Goal: Task Accomplishment & Management: Use online tool/utility

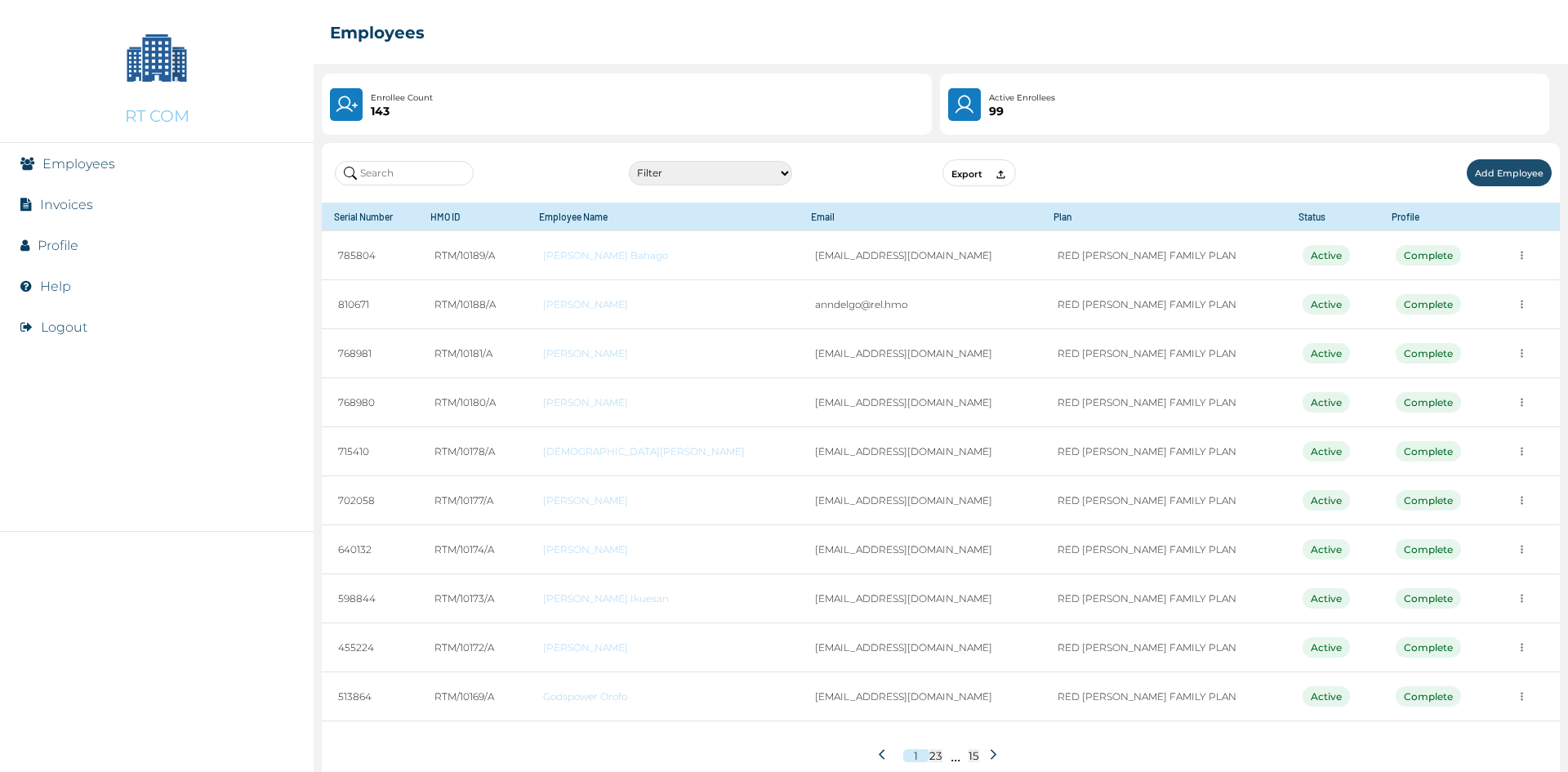
click at [419, 171] on input "text" at bounding box center [404, 173] width 139 height 24
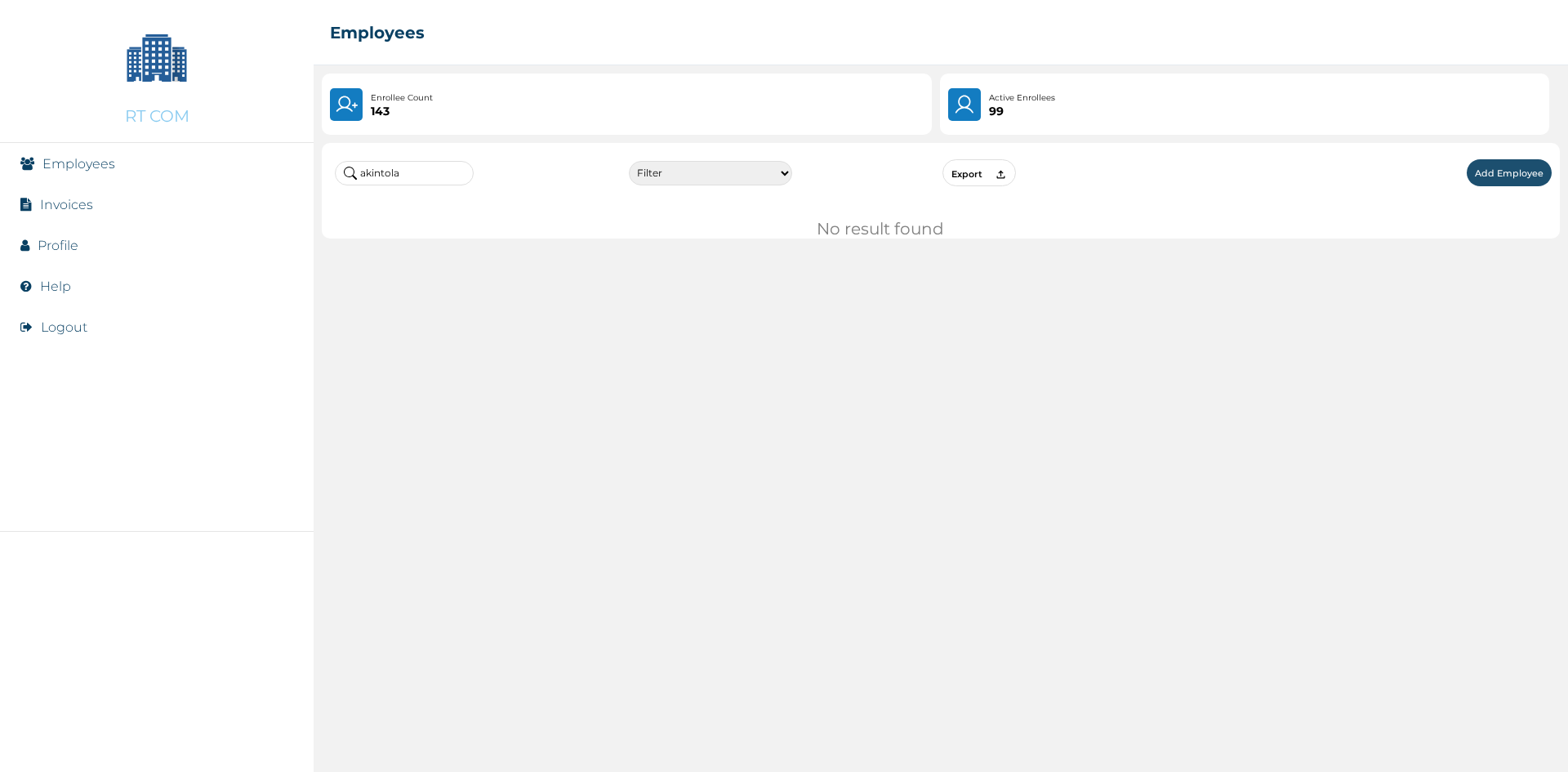
drag, startPoint x: 428, startPoint y: 175, endPoint x: 218, endPoint y: 184, distance: 210.2
click at [233, 182] on div "RT COM Employees Invoices Profile Help Logout ☰ Employees Enrollee Count 143 Ac…" at bounding box center [784, 386] width 1568 height 772
drag, startPoint x: 420, startPoint y: 172, endPoint x: 322, endPoint y: 177, distance: 98.1
click at [322, 177] on div "oluwaseun Filter Active Suspended Deactivated Export Add Employee" at bounding box center [941, 173] width 1238 height 59
drag, startPoint x: 446, startPoint y: 171, endPoint x: 264, endPoint y: 172, distance: 182.0
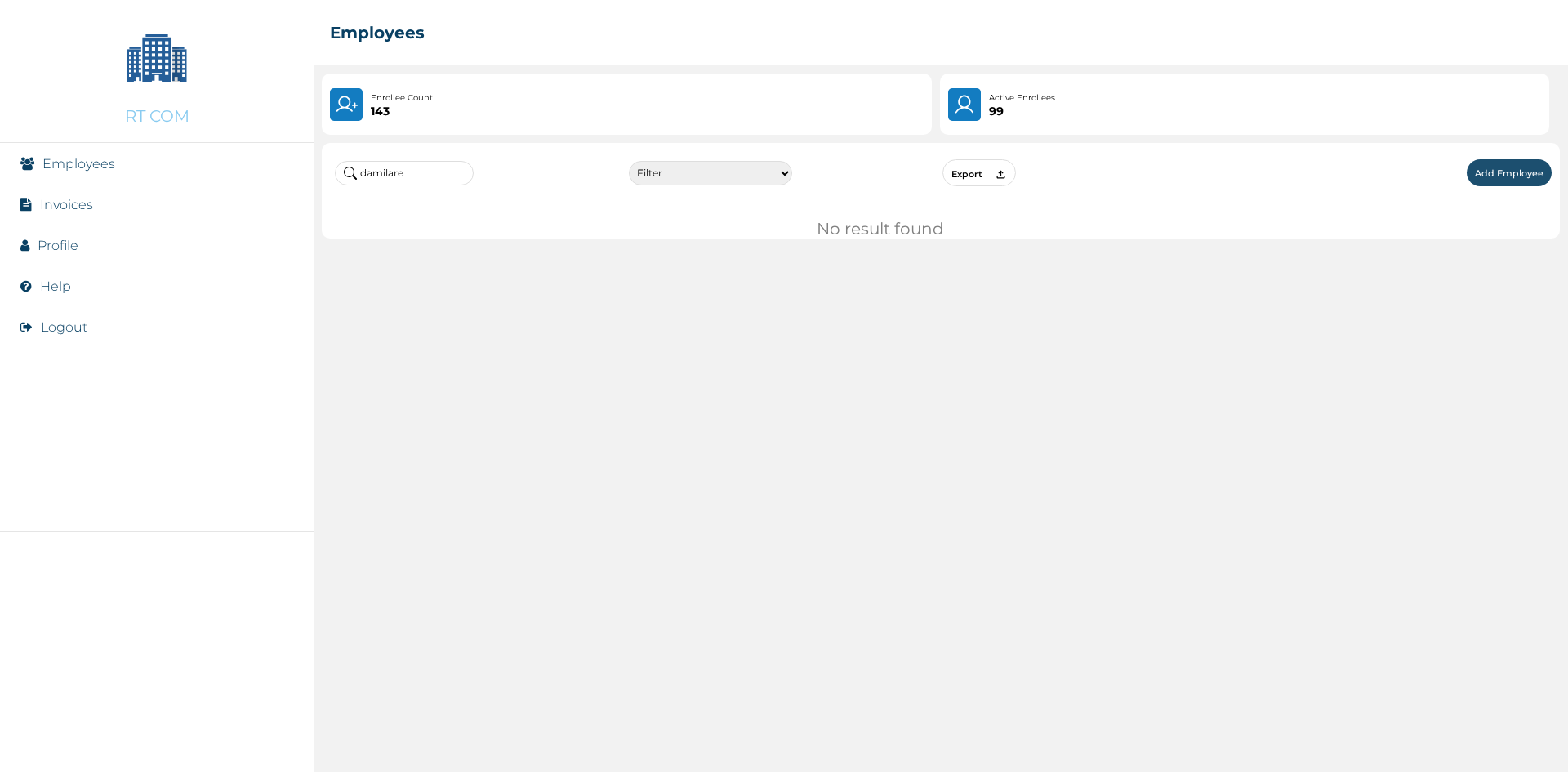
click at [268, 172] on div "RT COM Employees Invoices Profile Help Logout ☰ Employees Enrollee Count 143 Ac…" at bounding box center [784, 386] width 1568 height 772
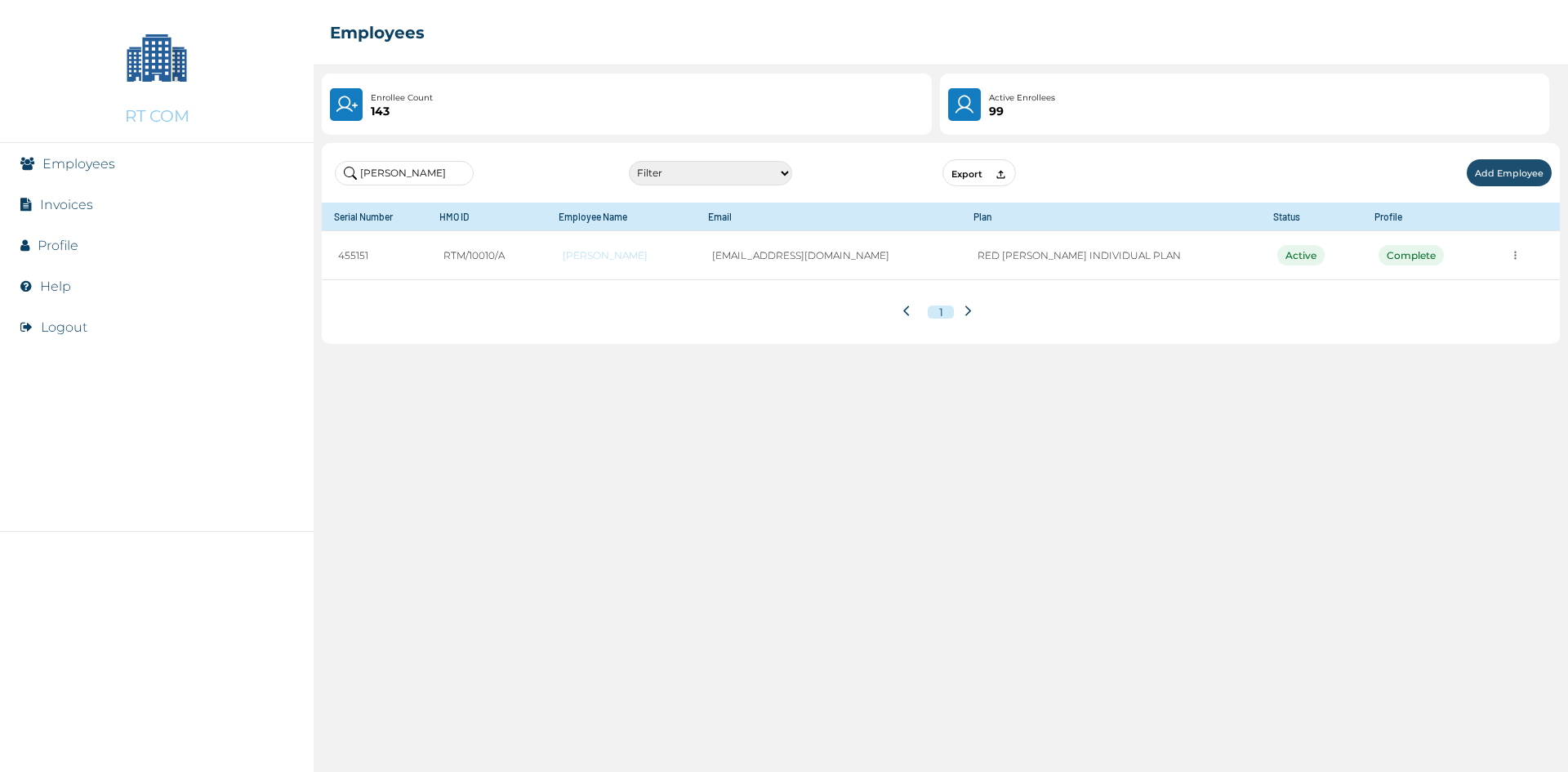
drag, startPoint x: 421, startPoint y: 172, endPoint x: 287, endPoint y: 178, distance: 134.1
click at [291, 175] on div "RT COM Employees Invoices Profile Help Logout ☰ Employees Enrollee Count 143 Ac…" at bounding box center [784, 386] width 1568 height 772
click at [971, 111] on img at bounding box center [964, 103] width 23 height 22
click at [1493, 169] on button "Add Employee" at bounding box center [1509, 173] width 85 height 27
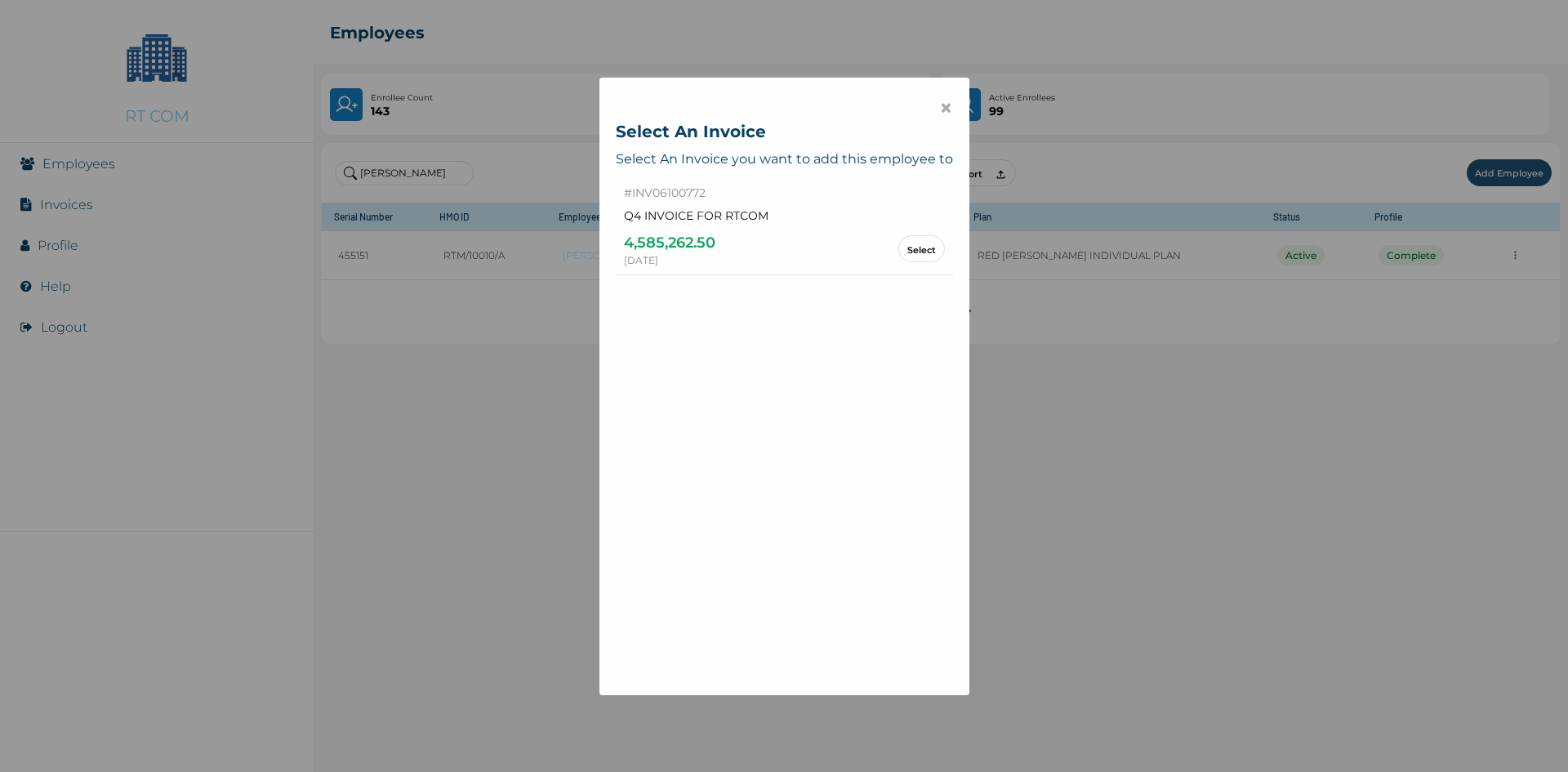
click at [939, 109] on span "×" at bounding box center [945, 107] width 13 height 28
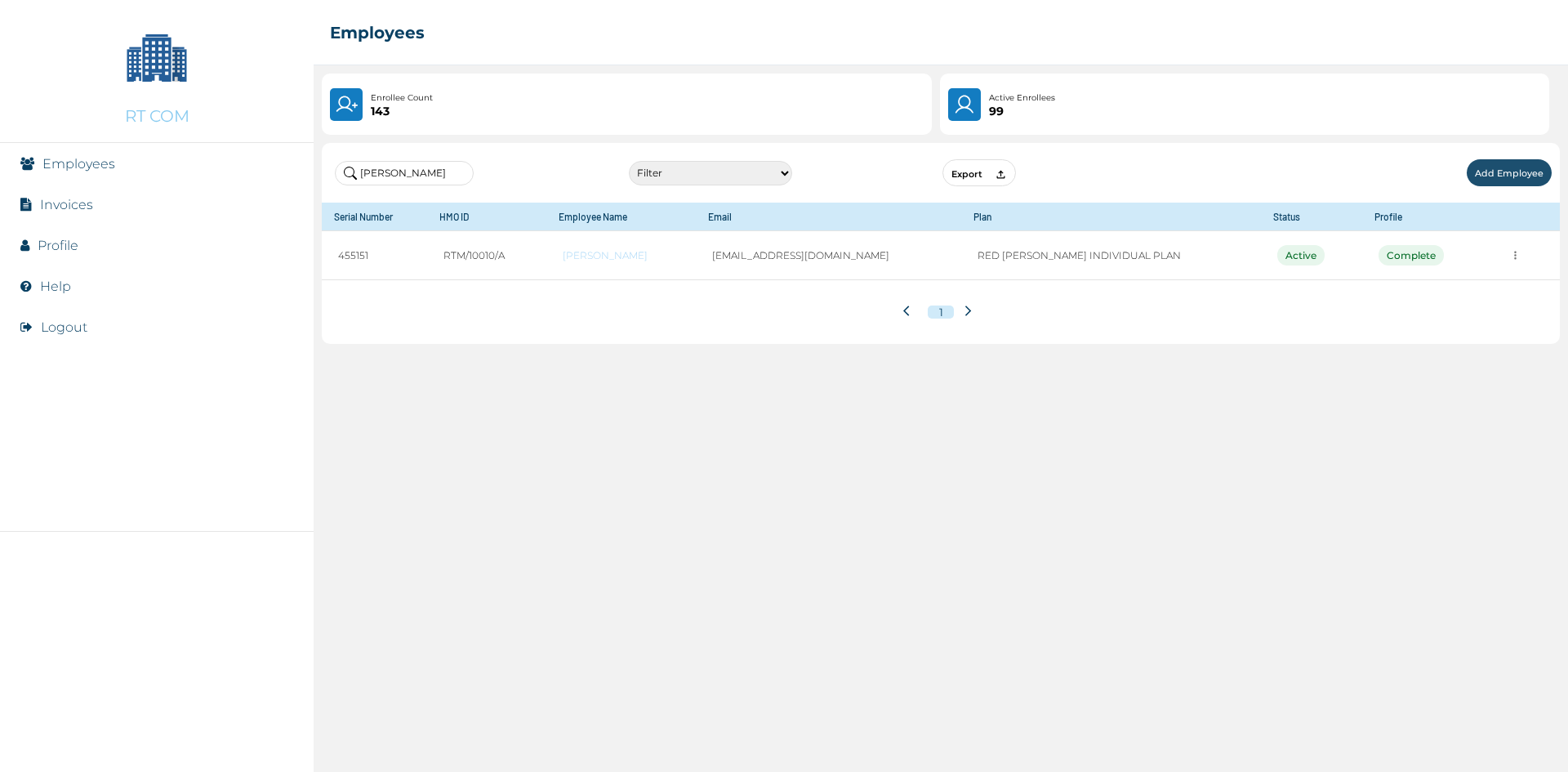
drag, startPoint x: 399, startPoint y: 172, endPoint x: 305, endPoint y: 169, distance: 94.0
click at [305, 169] on div "RT COM Employees Invoices Profile Help Logout ☰ Employees Enrollee Count 143 Ac…" at bounding box center [784, 386] width 1568 height 772
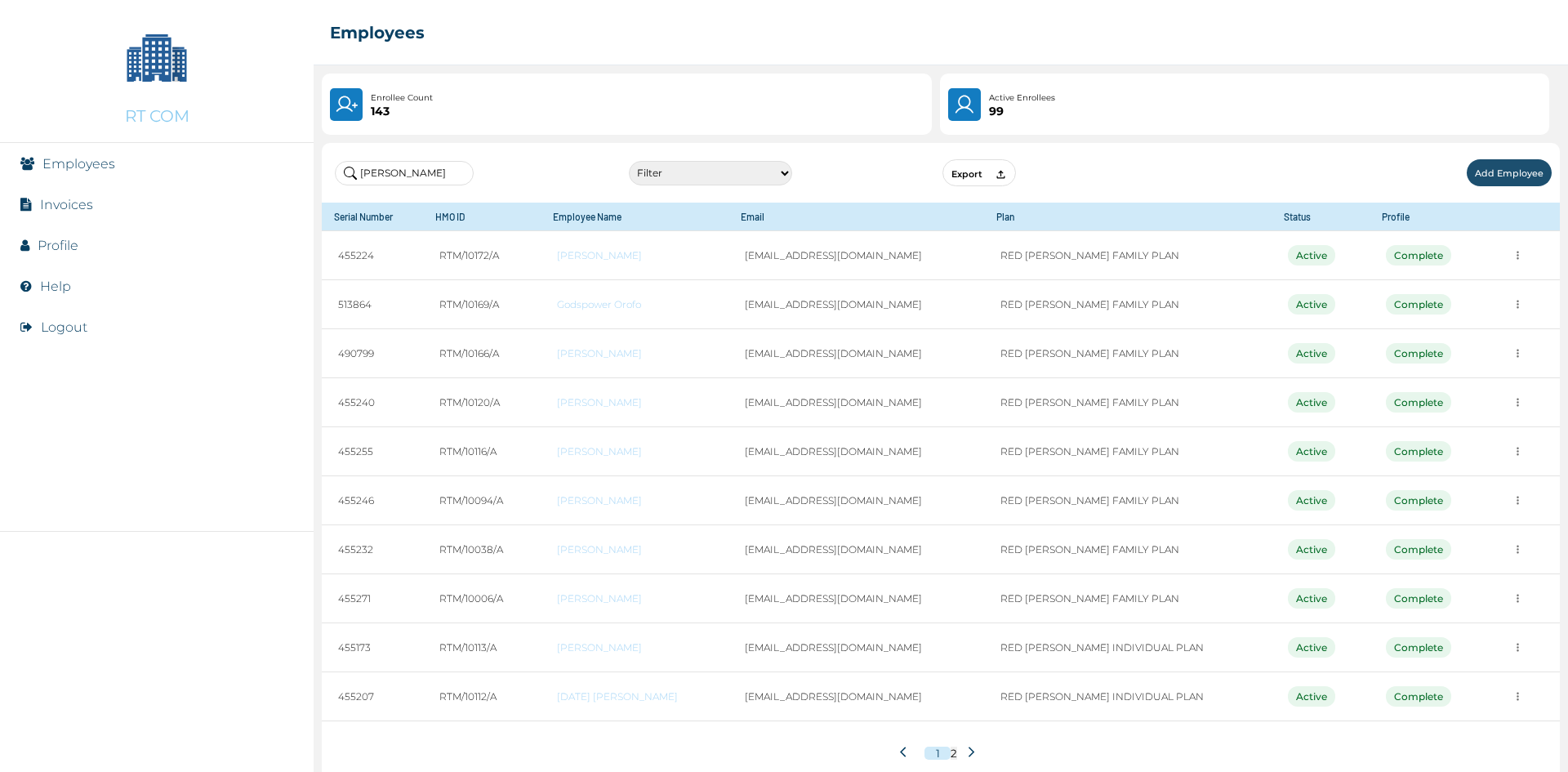
type input "[PERSON_NAME]"
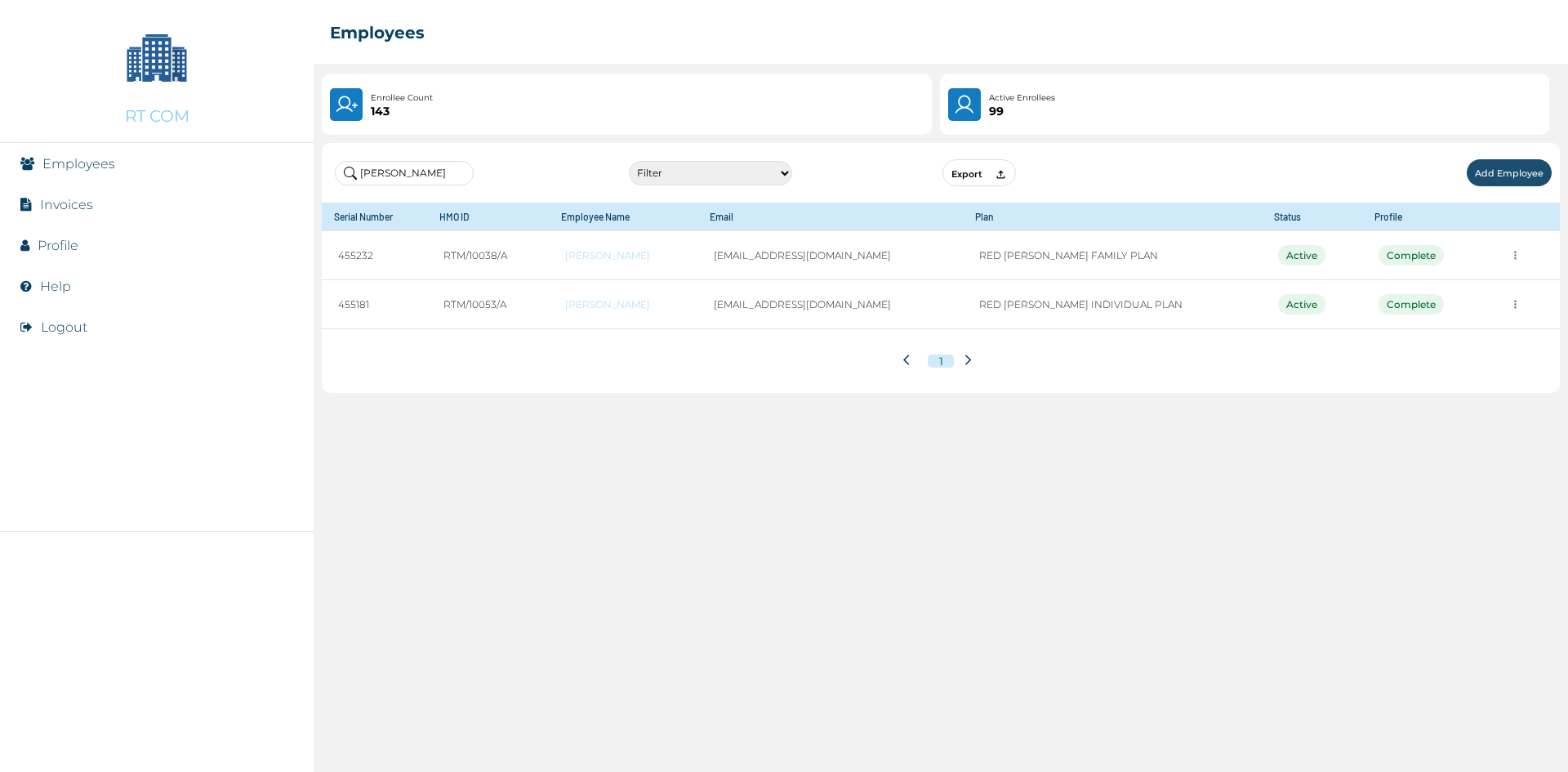
click at [701, 172] on select "Filter Active Suspended Deactivated" at bounding box center [711, 173] width 164 height 24
click at [747, 40] on div "☰ Employees" at bounding box center [941, 32] width 1254 height 66
